Goal: Task Accomplishment & Management: Use online tool/utility

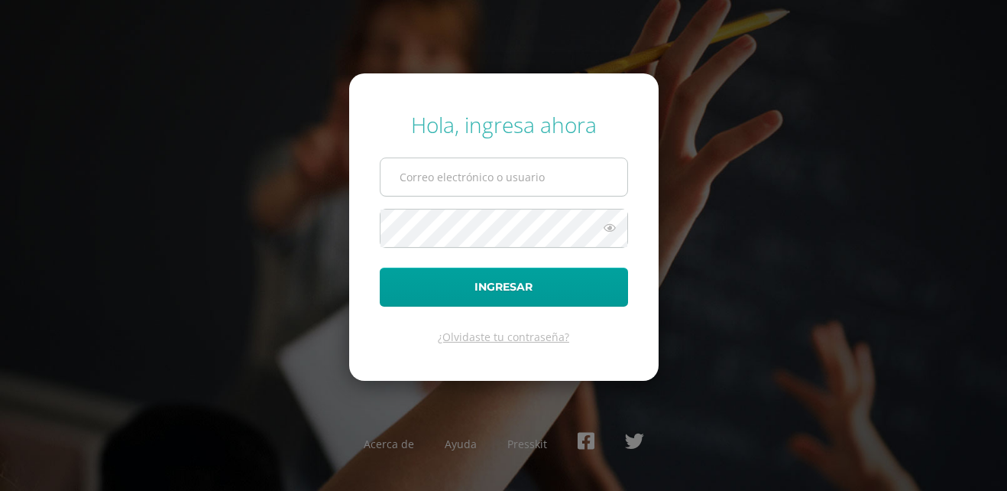
drag, startPoint x: 0, startPoint y: 0, endPoint x: 429, endPoint y: 181, distance: 465.3
click at [429, 181] on input "text" at bounding box center [504, 176] width 247 height 37
type input "[EMAIL_ADDRESS][DOMAIN_NAME]"
click at [429, 181] on input "[EMAIL_ADDRESS][DOMAIN_NAME]" at bounding box center [504, 176] width 247 height 37
click at [533, 138] on div "Hola, ingresa ahora" at bounding box center [504, 124] width 248 height 29
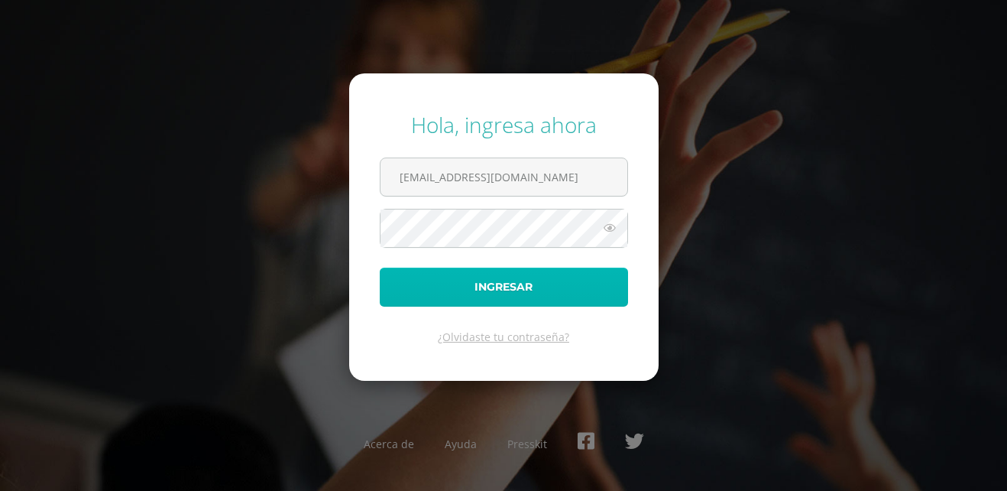
click at [494, 285] on button "Ingresar" at bounding box center [504, 286] width 248 height 39
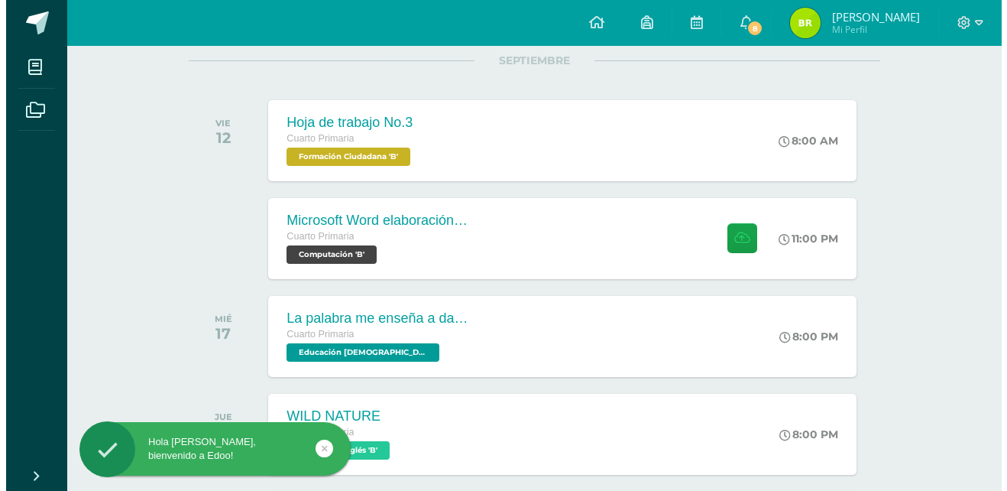
scroll to position [204, 0]
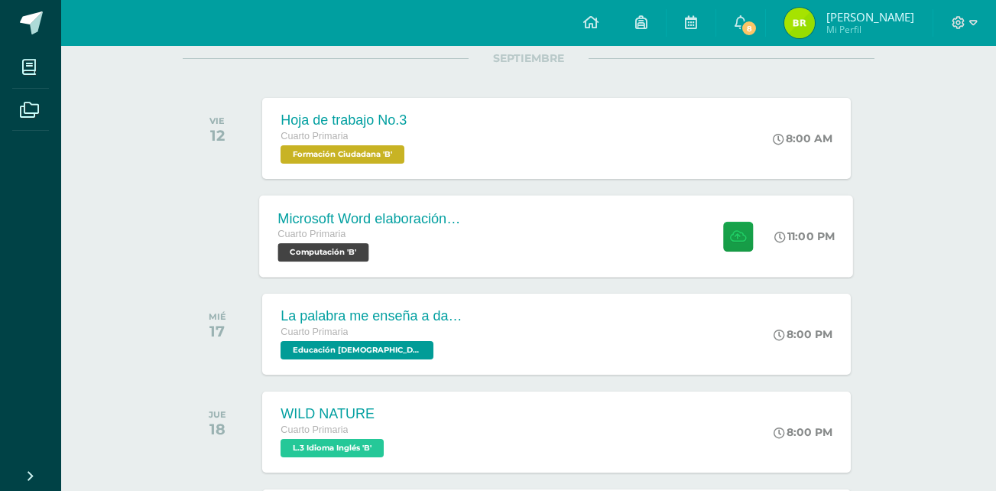
click at [333, 250] on span "Computación 'B'" at bounding box center [323, 252] width 91 height 18
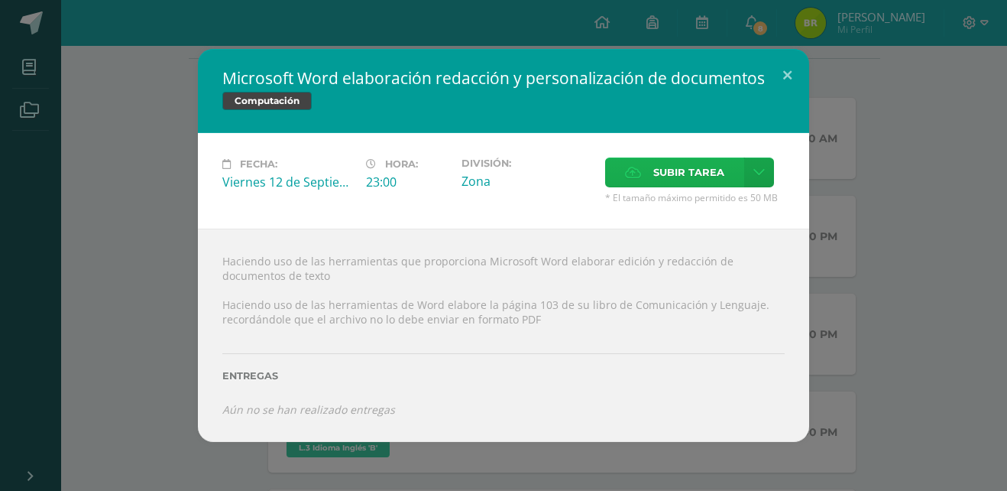
click at [682, 165] on span "Subir tarea" at bounding box center [688, 172] width 71 height 28
click at [0, 0] on input "Subir tarea" at bounding box center [0, 0] width 0 height 0
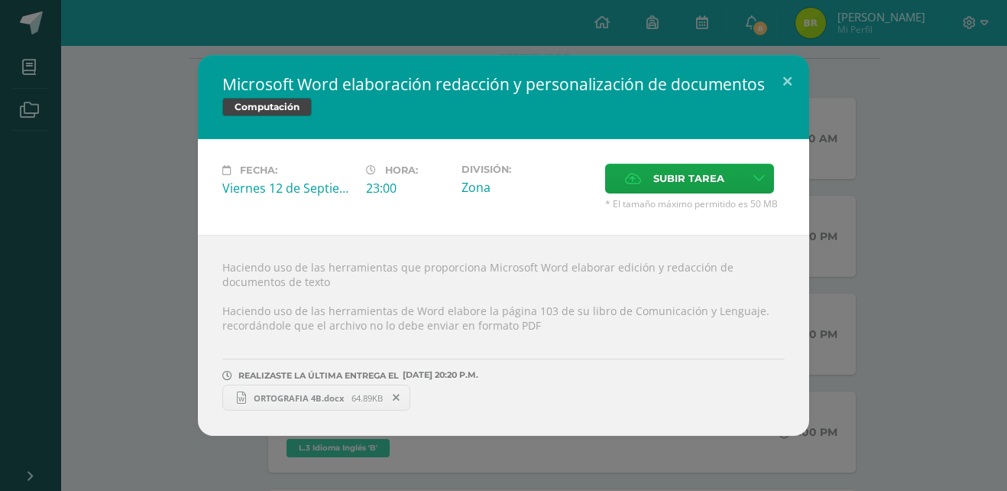
click at [368, 400] on span "64.89KB" at bounding box center [366, 397] width 31 height 11
